Goal: Information Seeking & Learning: Learn about a topic

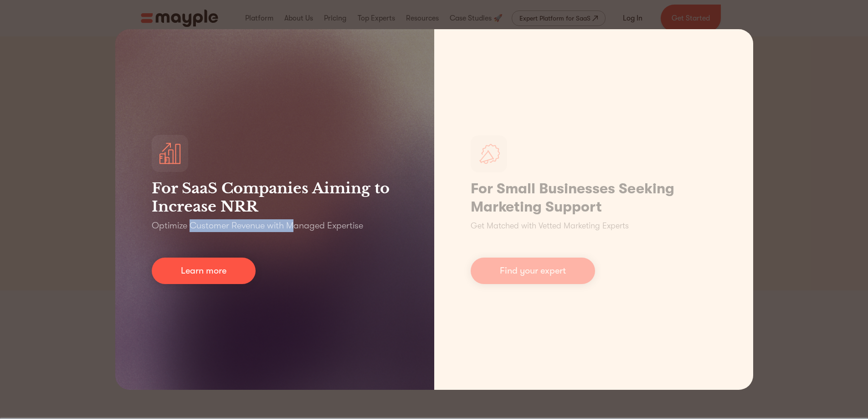
drag, startPoint x: 191, startPoint y: 226, endPoint x: 324, endPoint y: 226, distance: 133.1
click at [314, 226] on p "Optimize Customer Revenue with Managed Expertise" at bounding box center [257, 225] width 211 height 13
click at [338, 226] on p "Optimize Customer Revenue with Managed Expertise" at bounding box center [257, 225] width 211 height 13
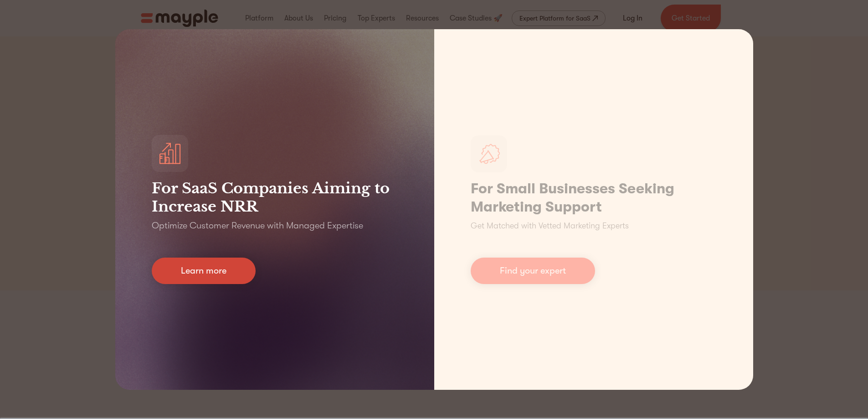
click at [245, 273] on link "Learn more" at bounding box center [204, 271] width 104 height 26
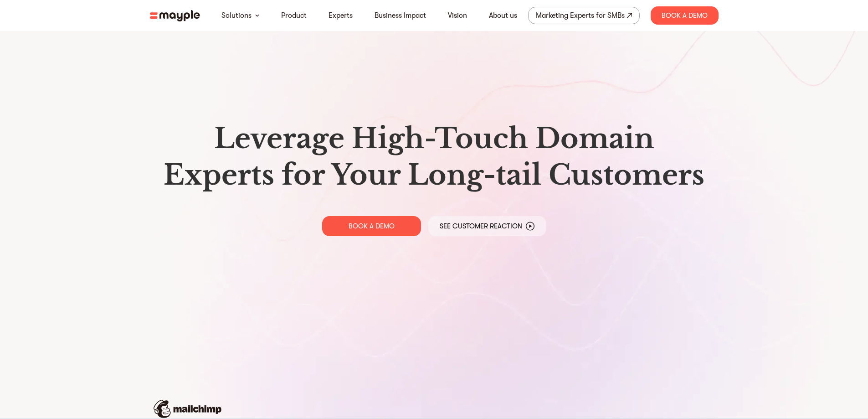
drag, startPoint x: 367, startPoint y: 216, endPoint x: 352, endPoint y: 1, distance: 215.6
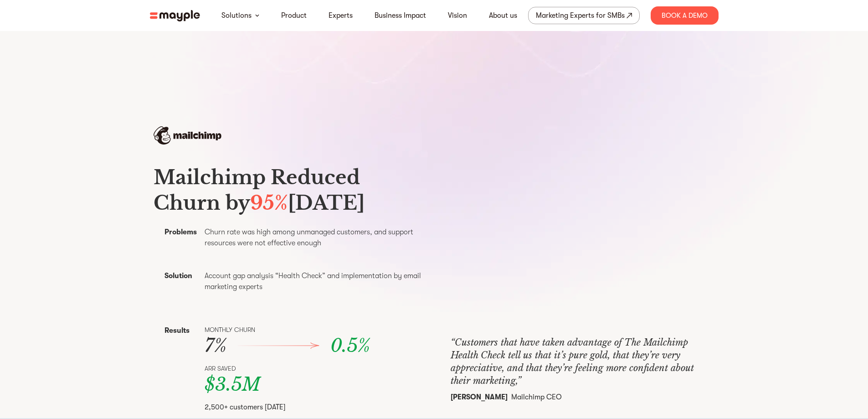
scroll to position [501, 0]
